Goal: Navigation & Orientation: Find specific page/section

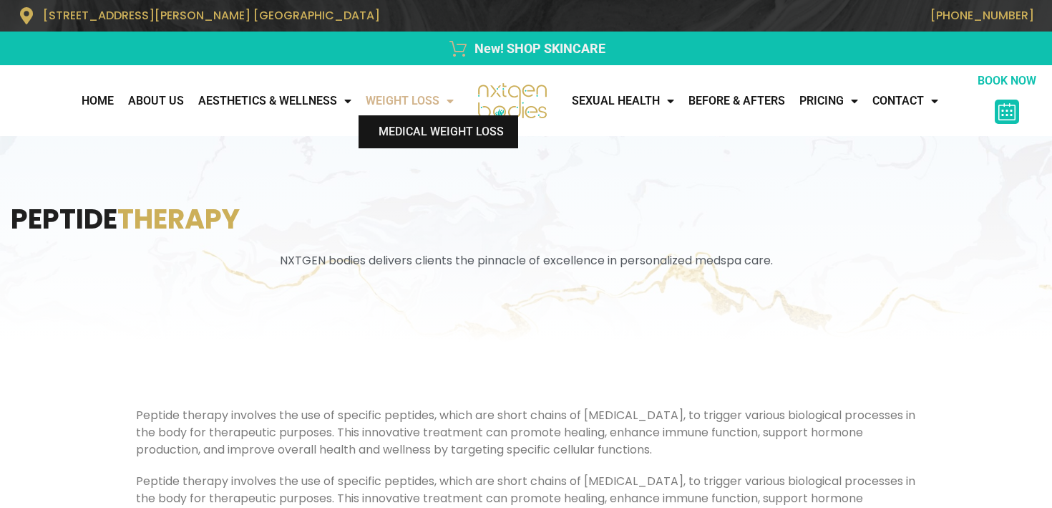
click at [420, 135] on link "Medical Weight Loss" at bounding box center [439, 131] width 160 height 33
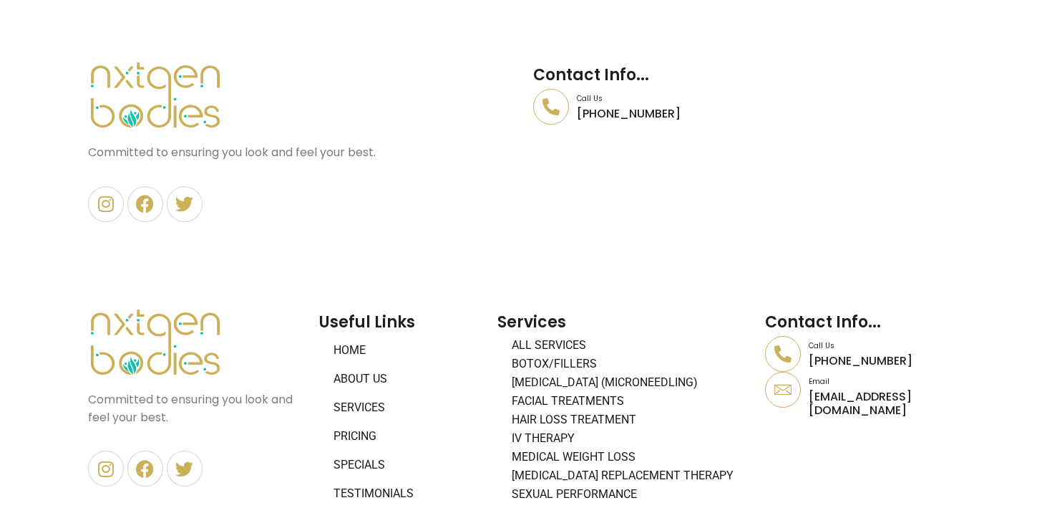
scroll to position [6206, 0]
click at [557, 334] on link "All Services" at bounding box center [624, 343] width 253 height 19
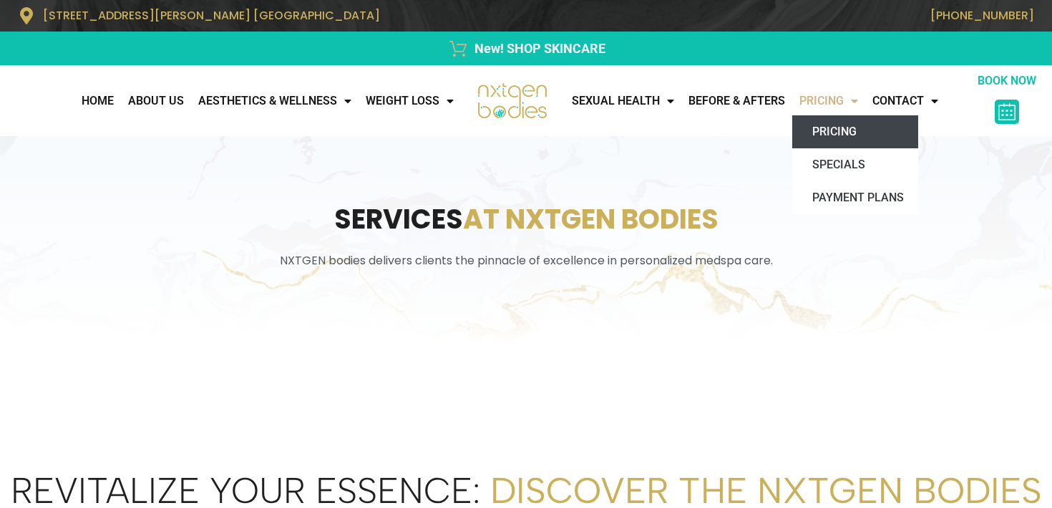
click at [860, 140] on link "Pricing" at bounding box center [855, 131] width 126 height 33
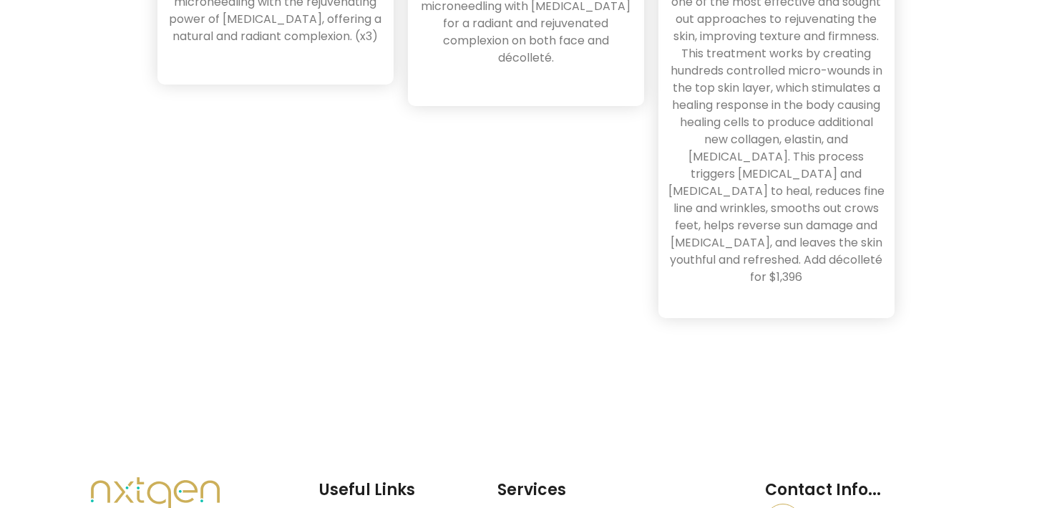
scroll to position [4690, 0]
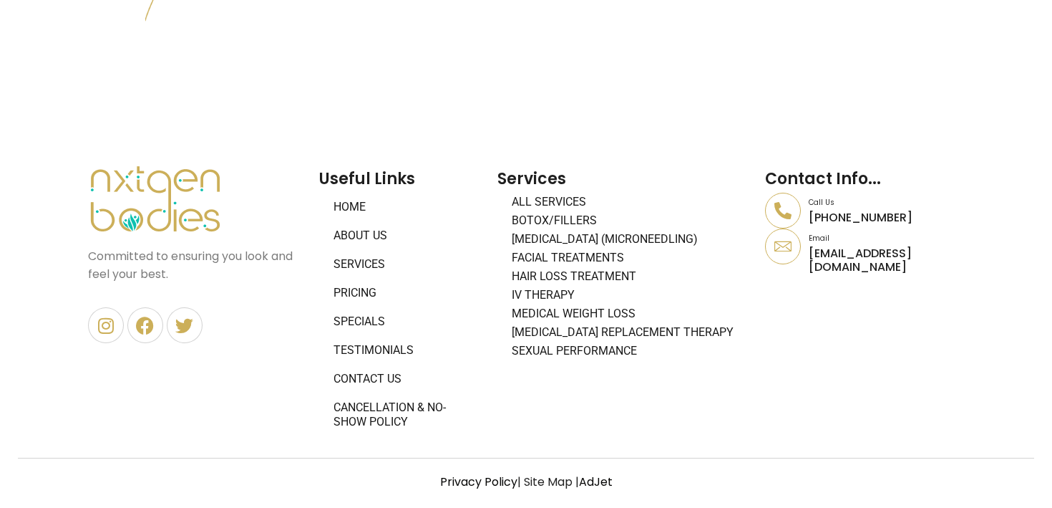
scroll to position [1037, 0]
